Goal: Transaction & Acquisition: Purchase product/service

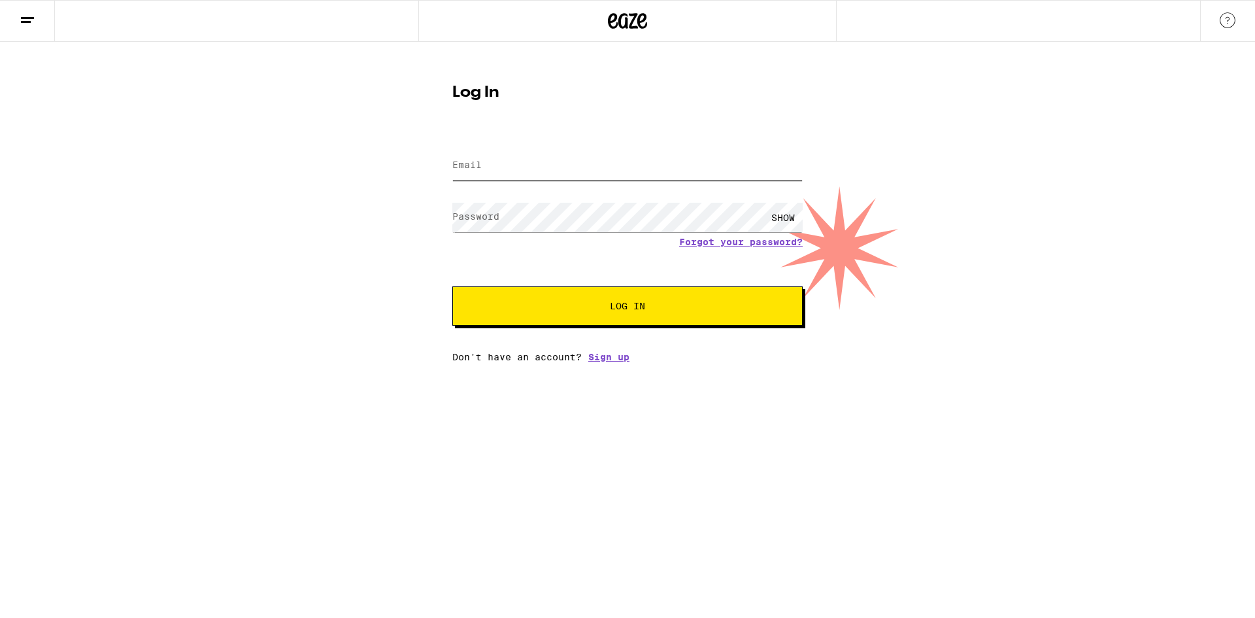
type input "[EMAIL_ADDRESS][DOMAIN_NAME]"
click at [717, 313] on button "Log In" at bounding box center [627, 305] width 350 height 39
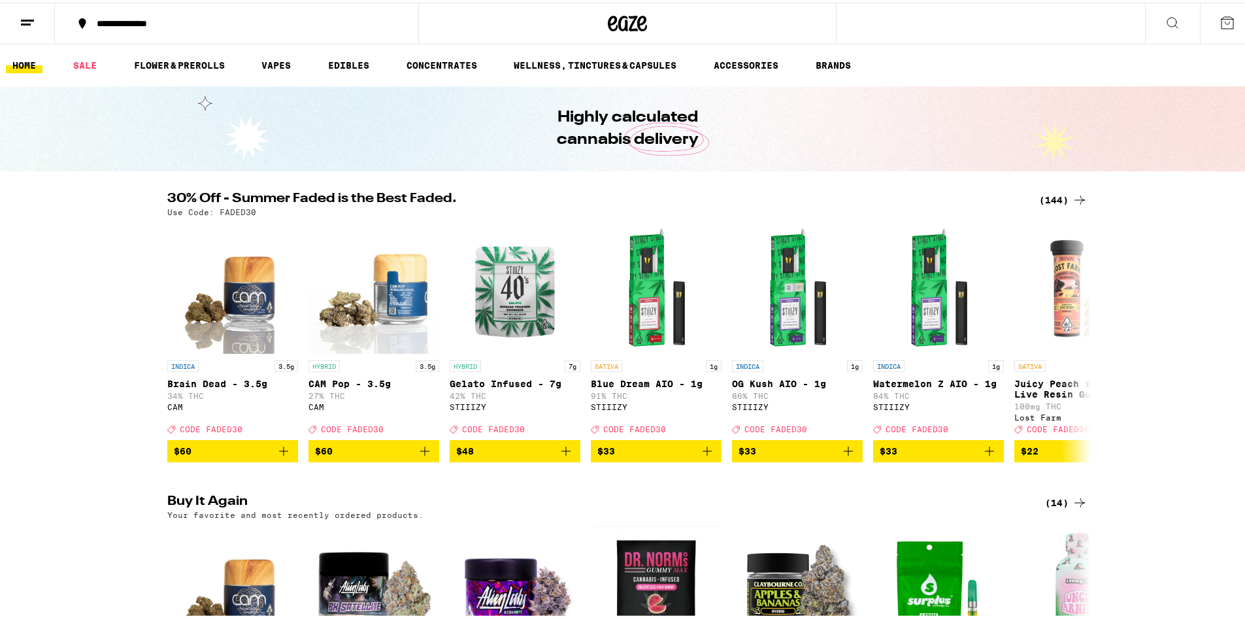
click at [30, 25] on icon at bounding box center [28, 20] width 16 height 16
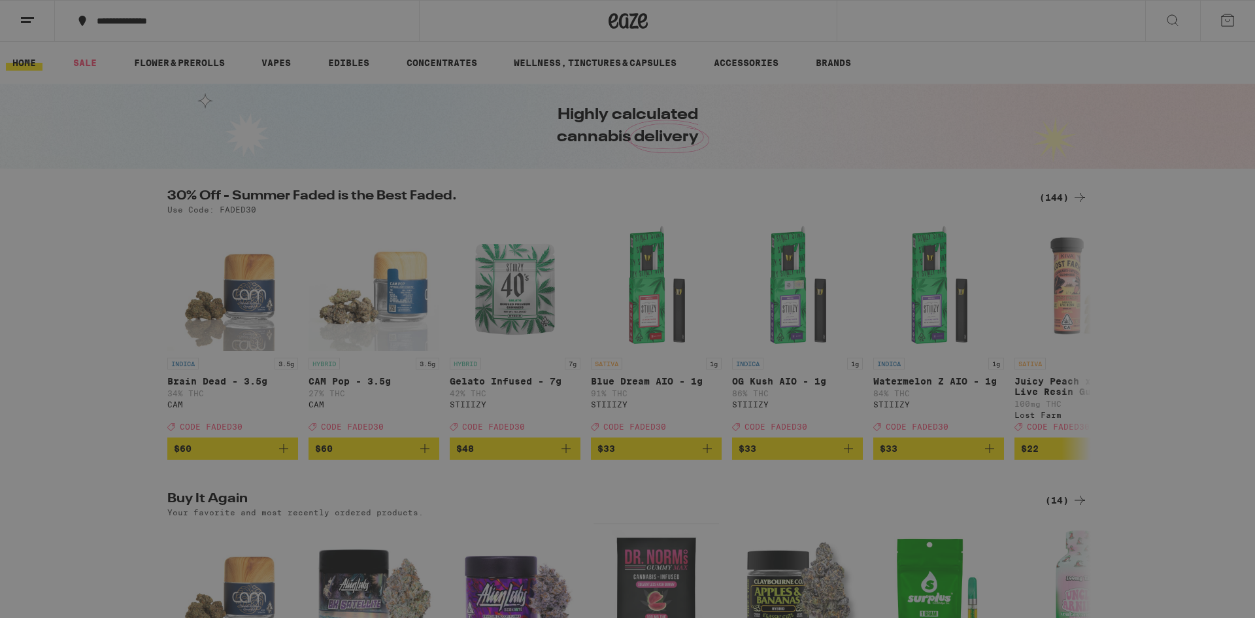
click at [112, 60] on div "Shop" at bounding box center [181, 64] width 229 height 16
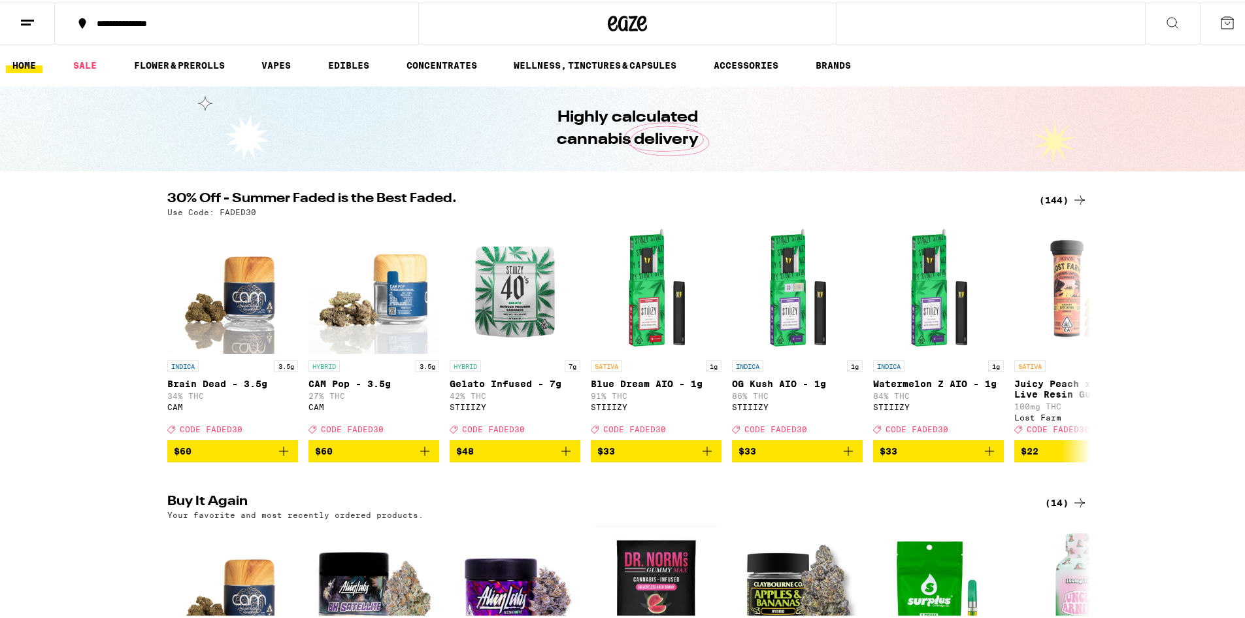
click at [1209, 20] on button at bounding box center [1227, 21] width 55 height 41
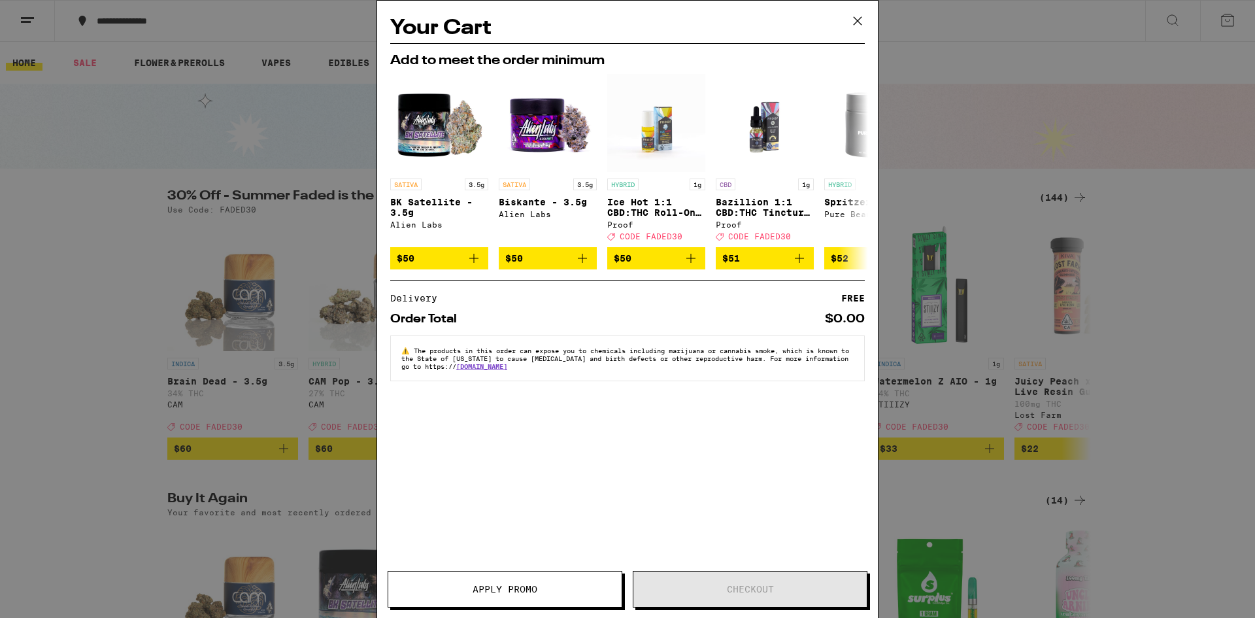
click at [860, 25] on icon at bounding box center [858, 21] width 20 height 20
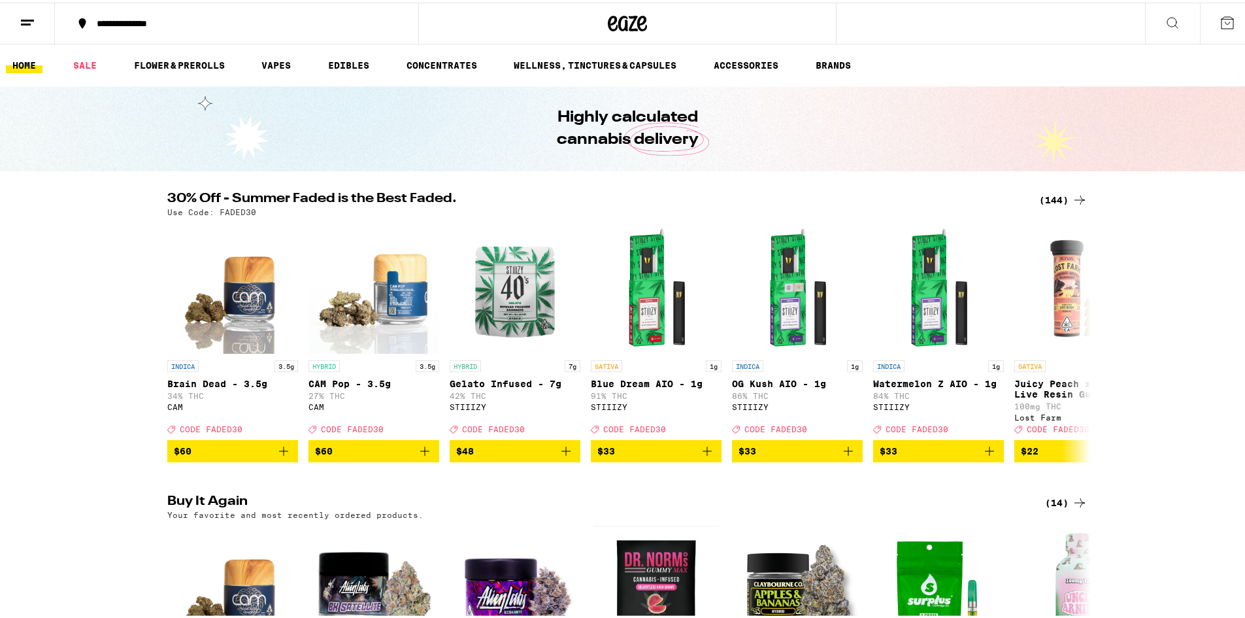
click at [619, 21] on icon at bounding box center [627, 21] width 39 height 24
click at [37, 20] on button at bounding box center [27, 21] width 55 height 41
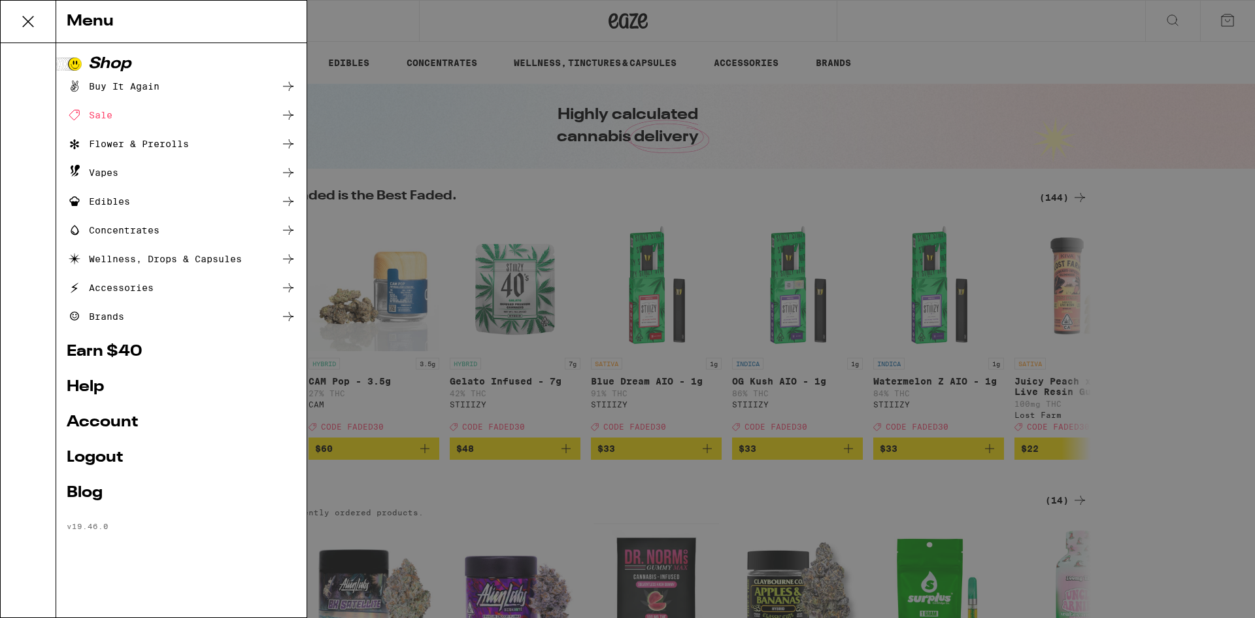
click at [107, 424] on link "Account" at bounding box center [181, 422] width 229 height 16
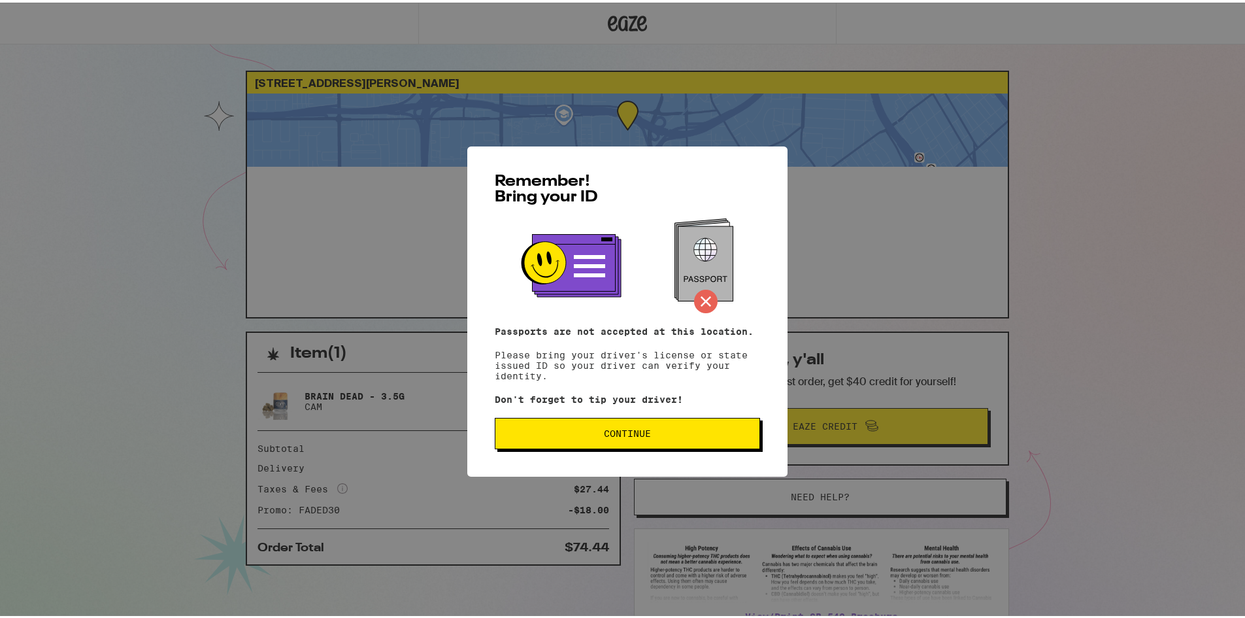
click at [716, 440] on button "Continue" at bounding box center [627, 430] width 265 height 31
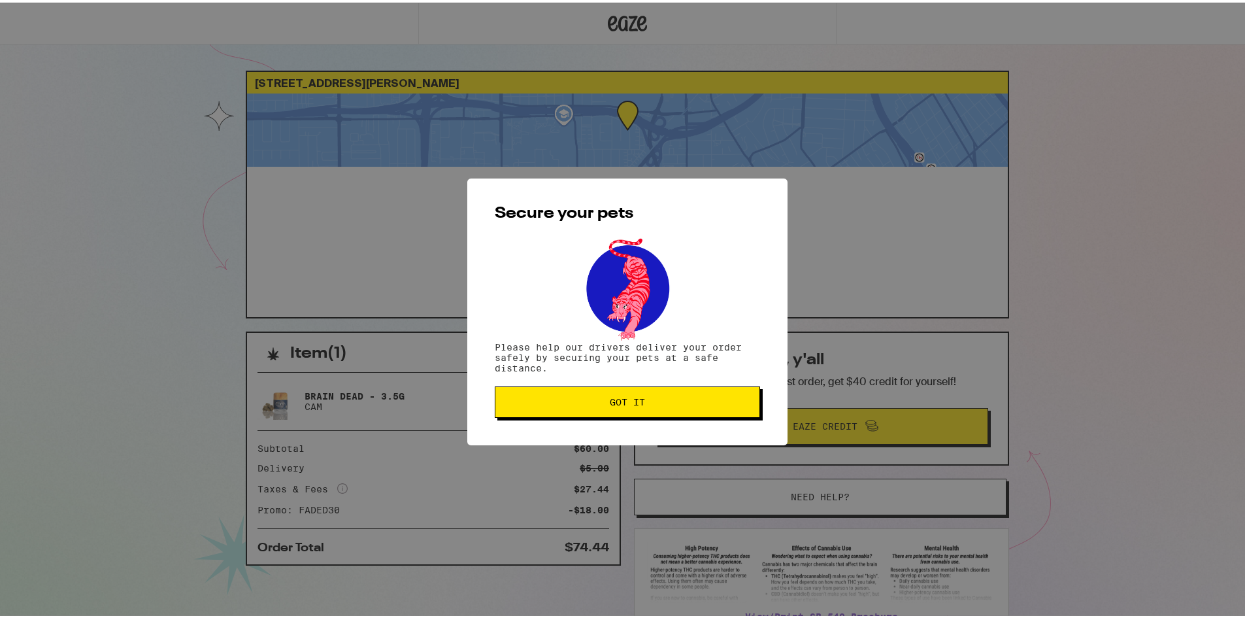
click at [699, 400] on span "Got it" at bounding box center [627, 399] width 243 height 9
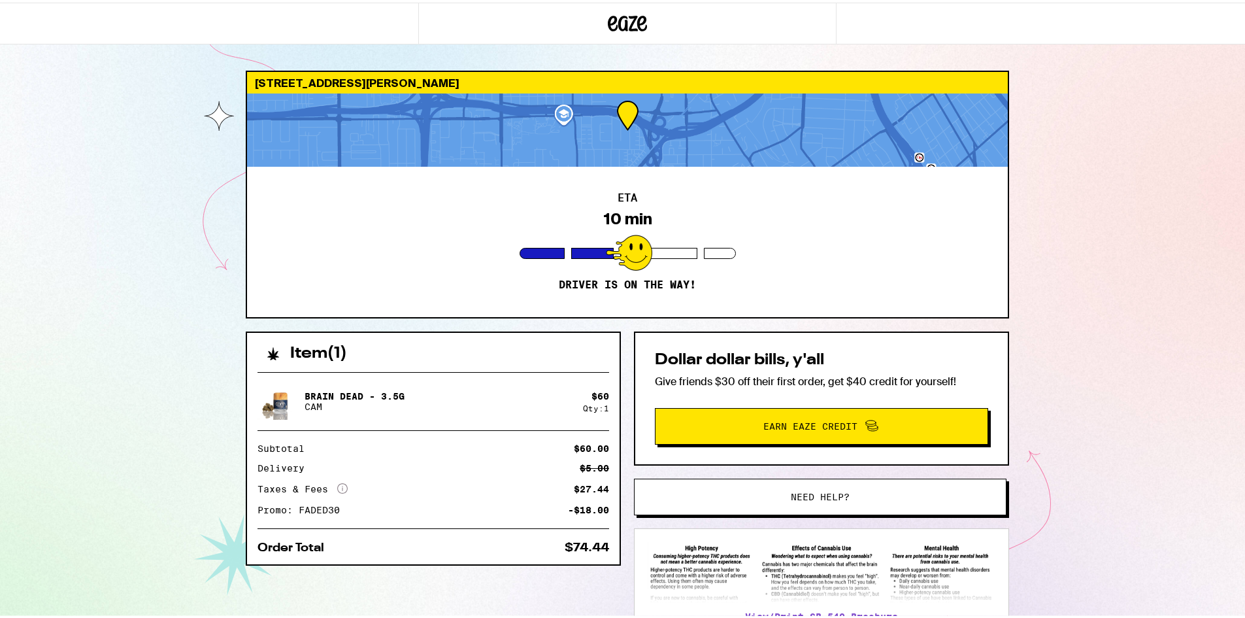
click at [1193, 205] on div "[STREET_ADDRESS][PERSON_NAME] ETA 10 min Driver is on the way! Item ( 1 ) Brain…" at bounding box center [627, 356] width 1255 height 712
click at [1089, 236] on div "[STREET_ADDRESS][PERSON_NAME] ETA 9 min Driver is on the way! Item ( 1 ) Brain …" at bounding box center [627, 356] width 1255 height 712
click at [1153, 209] on div "[STREET_ADDRESS][PERSON_NAME] ETA 4 min Driver is on the way! Item ( 1 ) Brain …" at bounding box center [627, 356] width 1255 height 712
